Goal: Check status: Check status

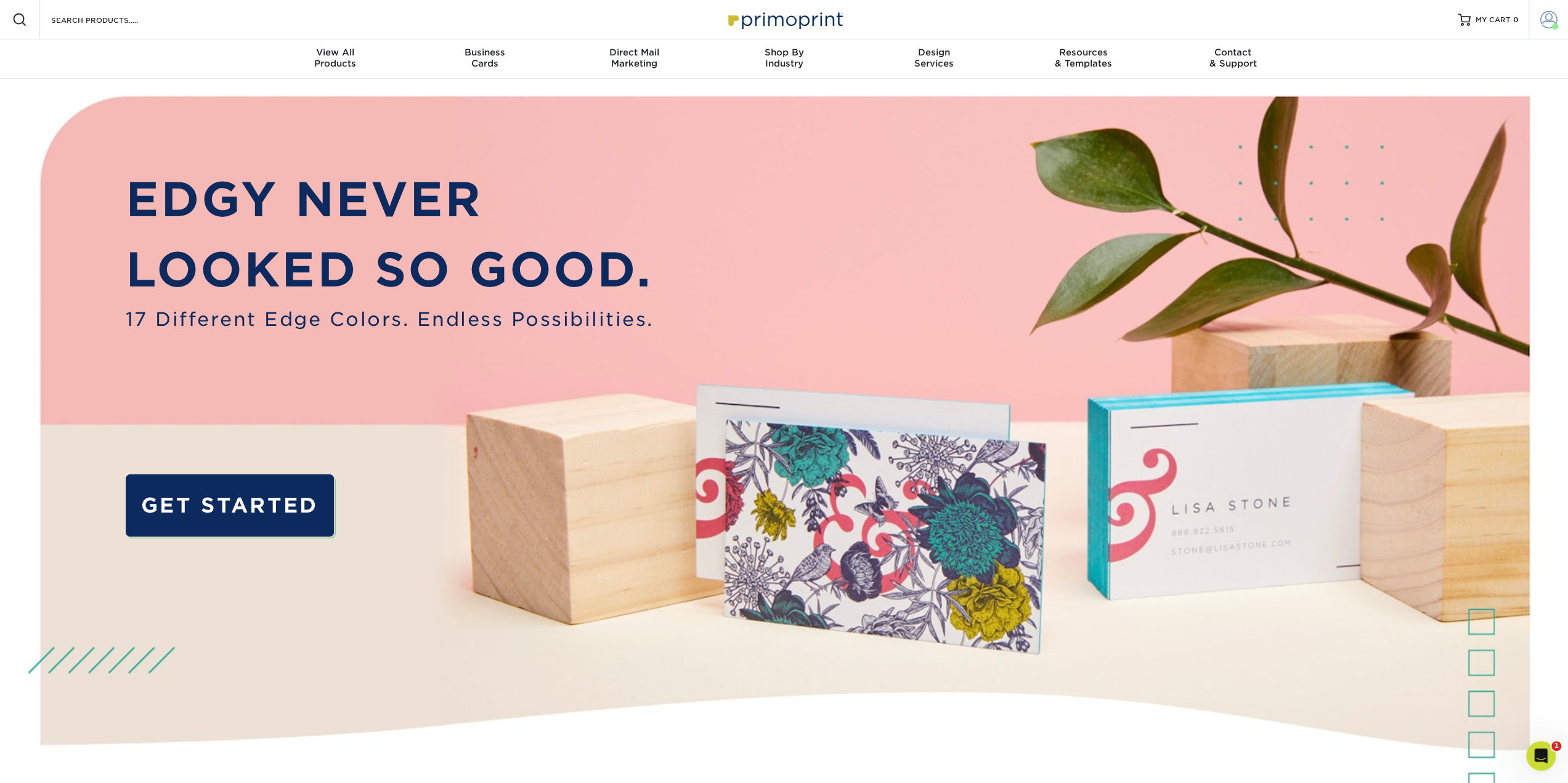
click at [1545, 19] on span at bounding box center [1548, 19] width 17 height 17
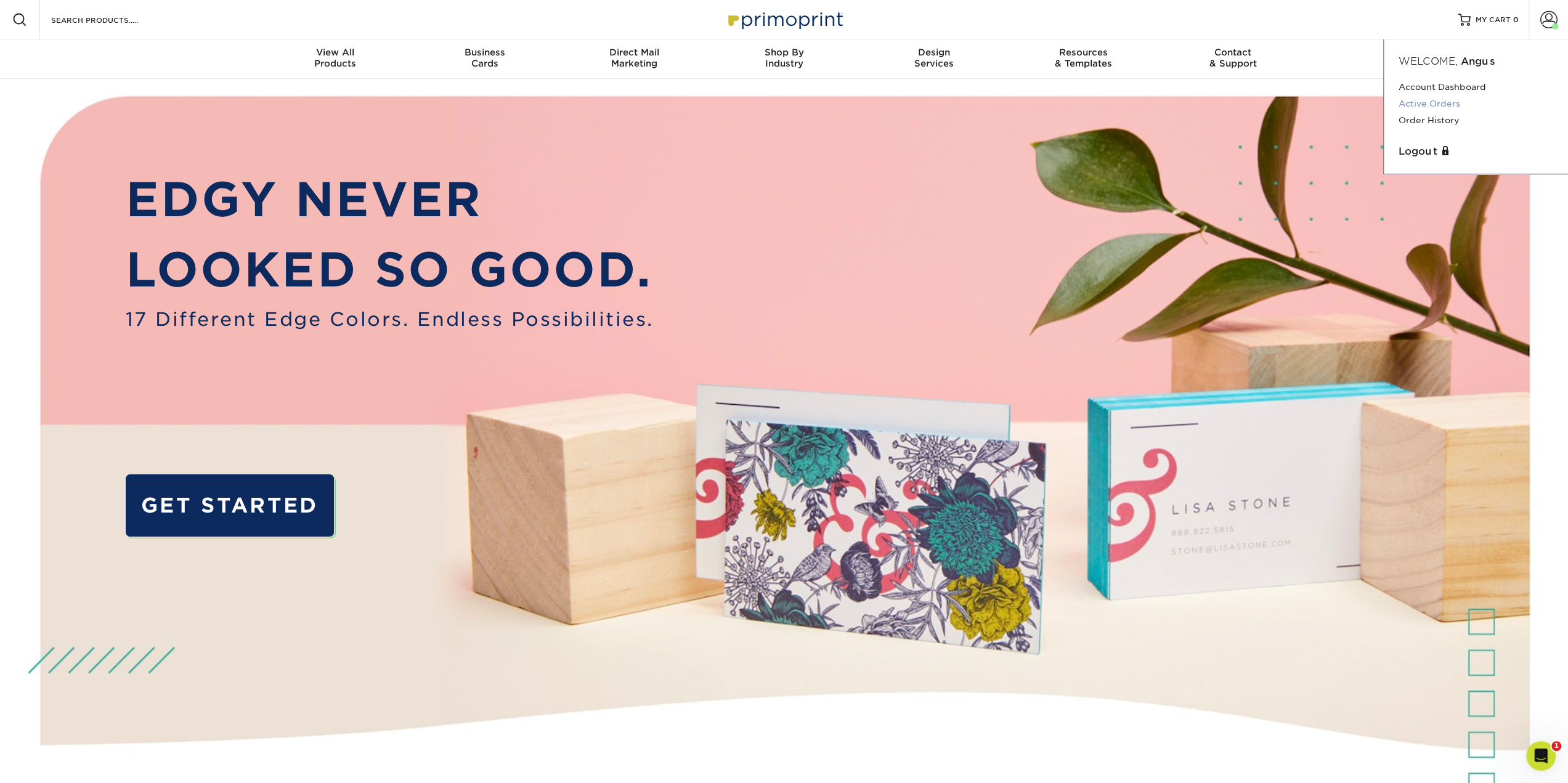
click at [1451, 102] on link "Active Orders" at bounding box center [1476, 104] width 155 height 17
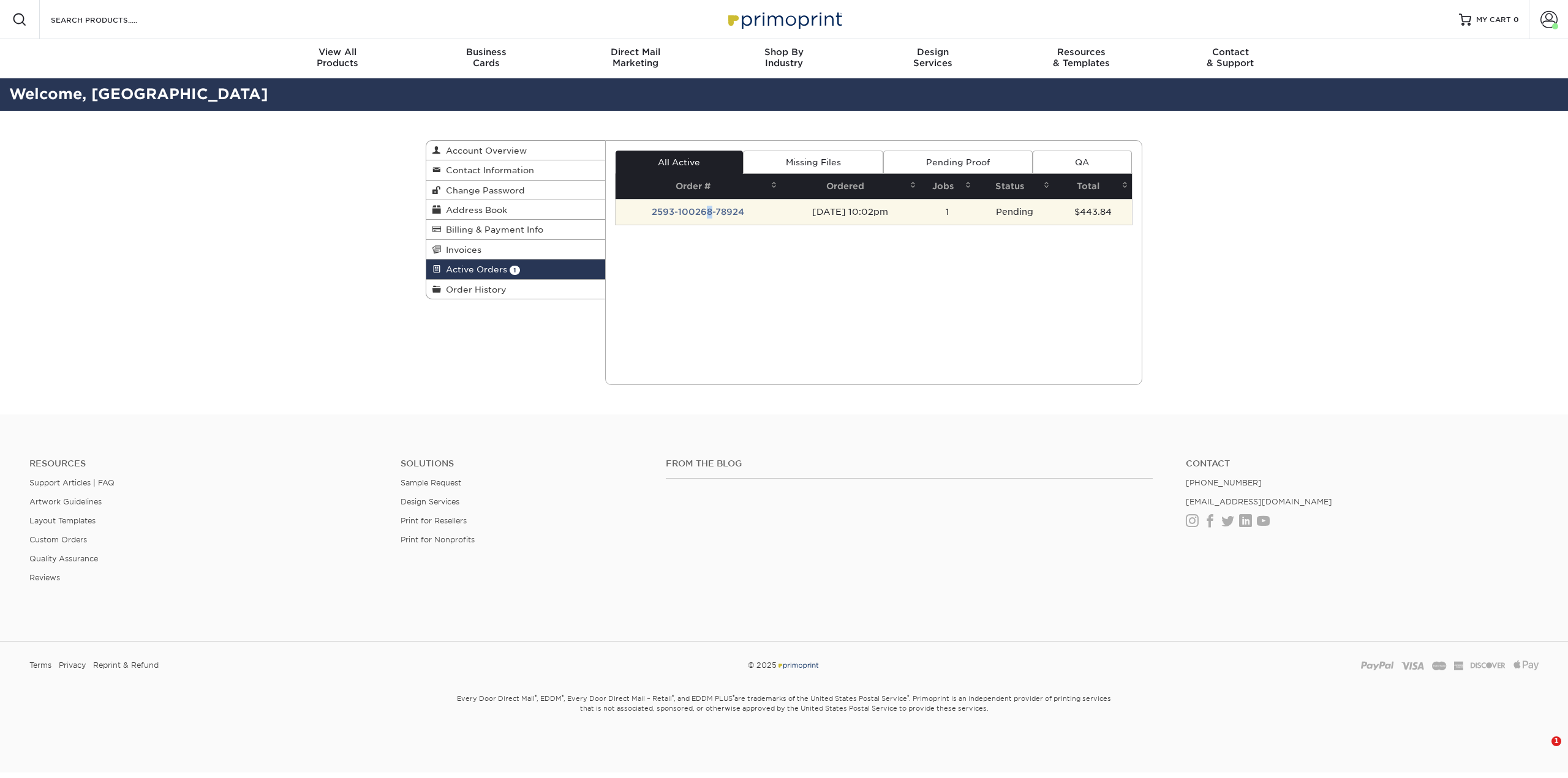
click at [703, 210] on td "2593-100268-78924" at bounding box center [698, 212] width 165 height 26
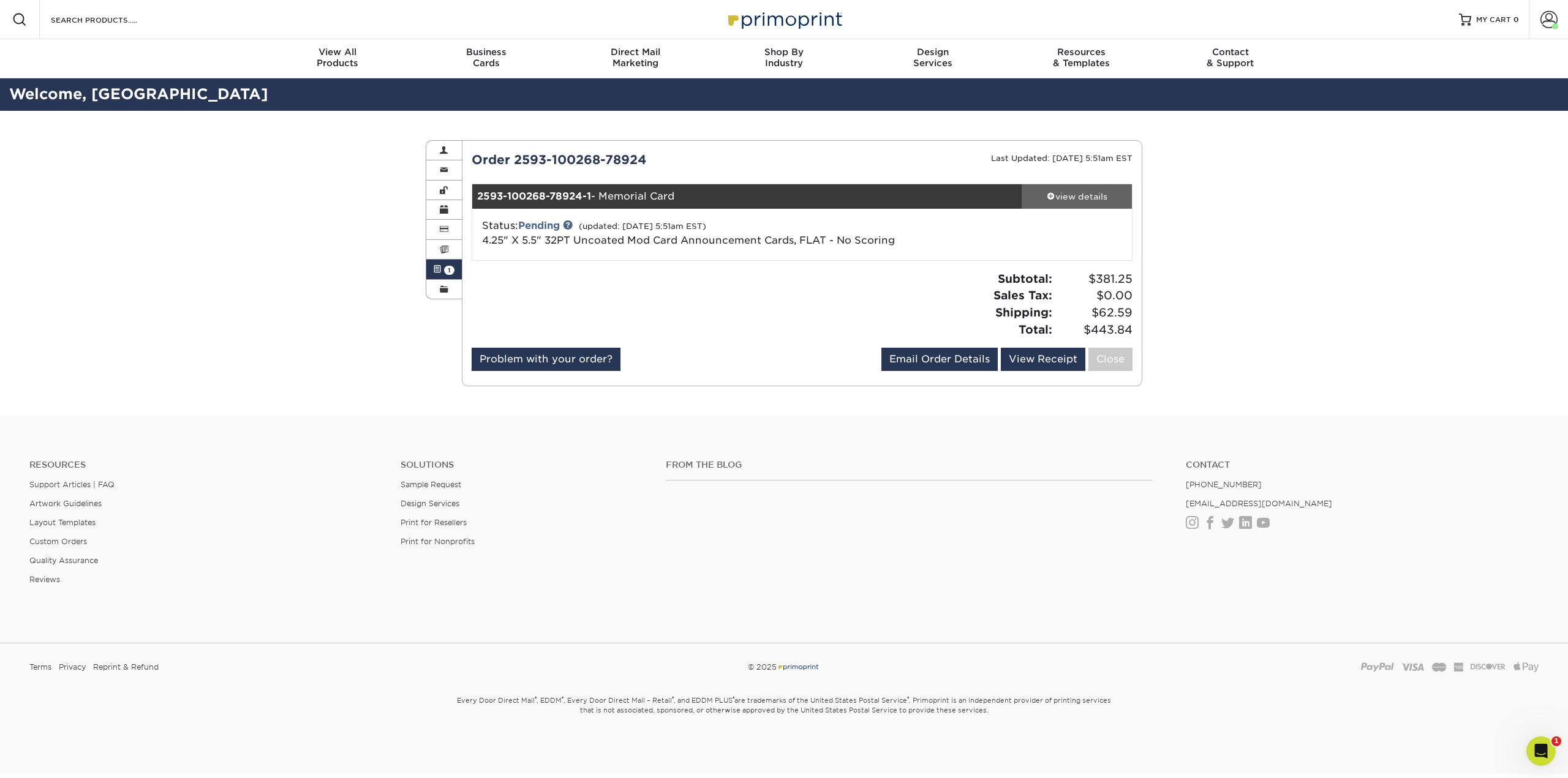
click at [1093, 193] on div "view details" at bounding box center [1076, 196] width 110 height 12
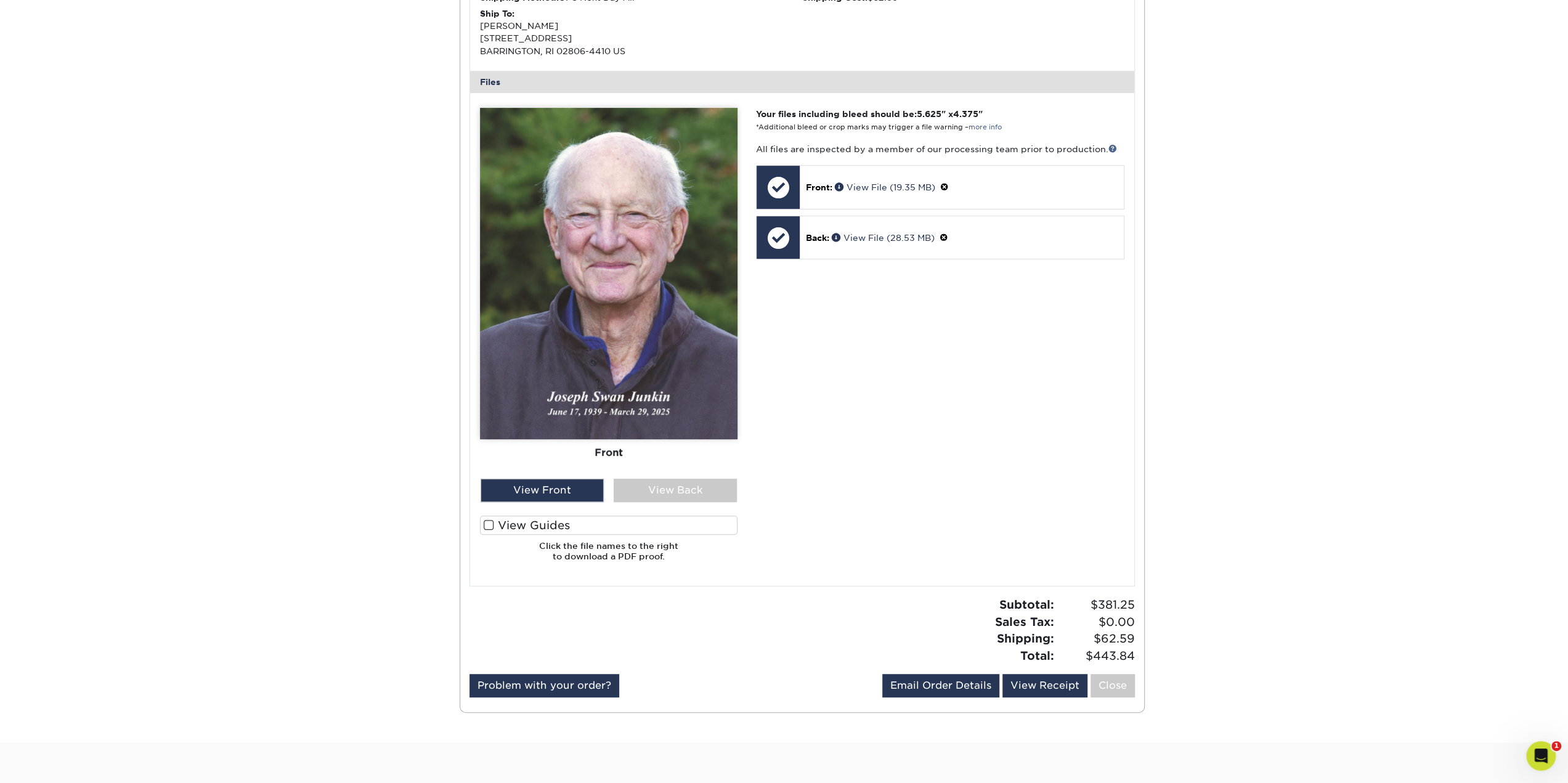
scroll to position [616, 0]
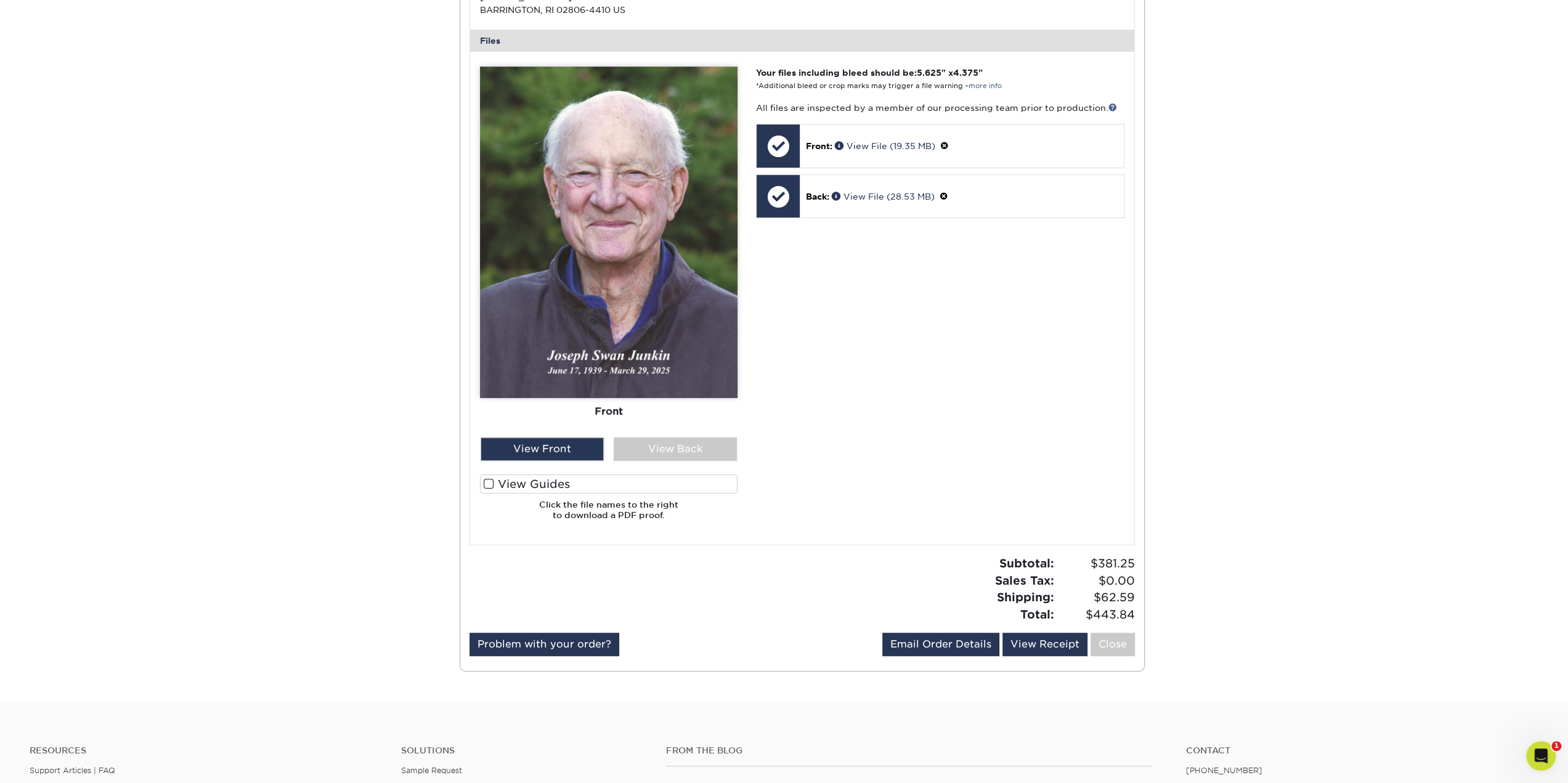
drag, startPoint x: 208, startPoint y: 187, endPoint x: 196, endPoint y: 50, distance: 137.5
